Goal: Information Seeking & Learning: Learn about a topic

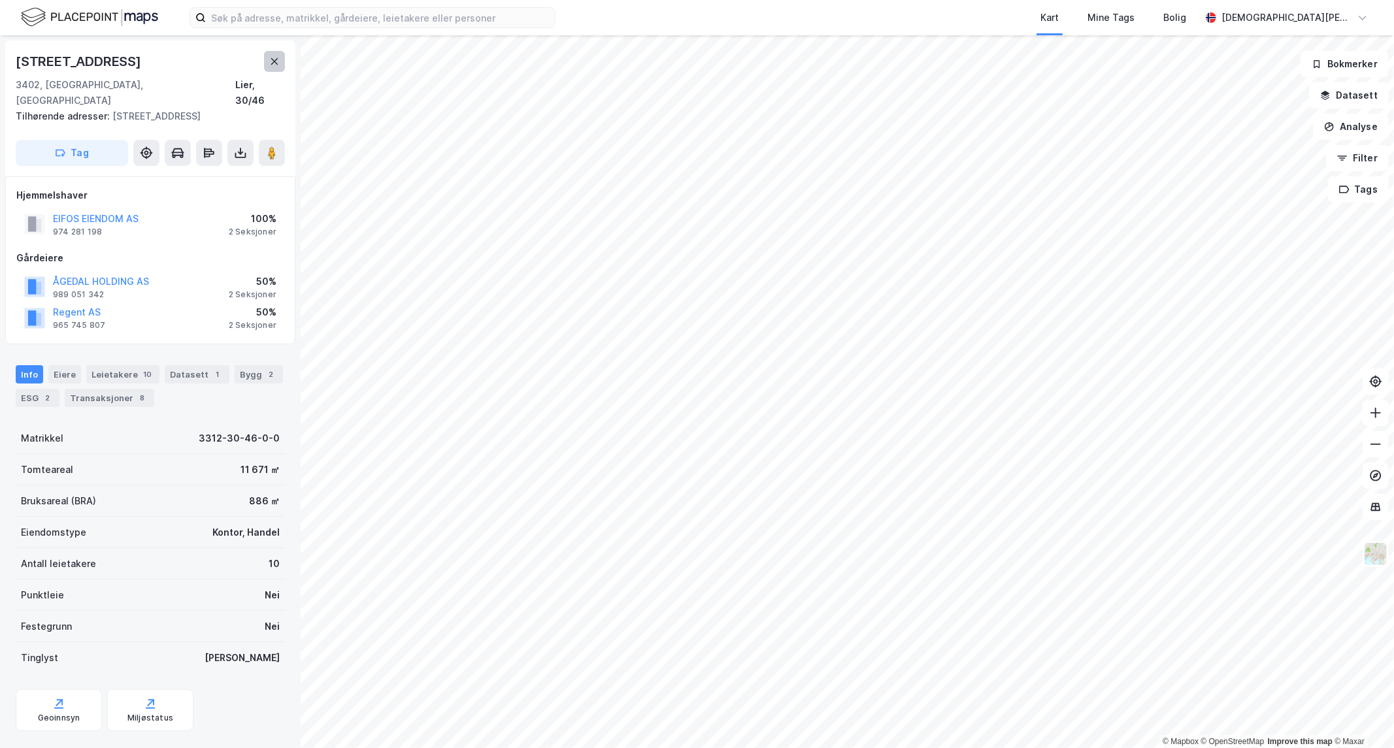
click at [271, 61] on icon at bounding box center [274, 61] width 10 height 10
